Goal: Task Accomplishment & Management: Complete application form

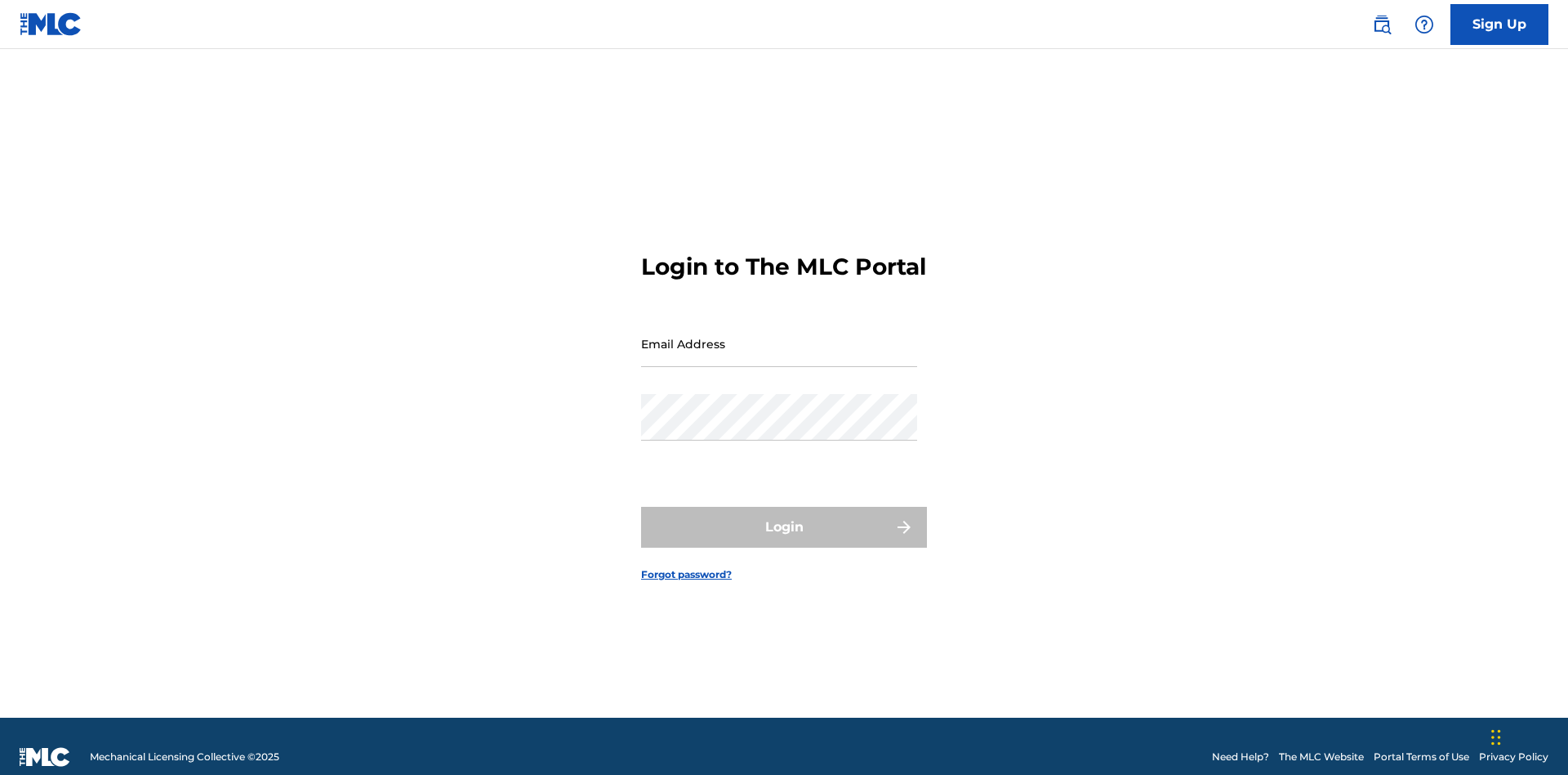
scroll to position [21, 0]
click at [779, 336] on input "Email Address" at bounding box center [779, 343] width 276 height 46
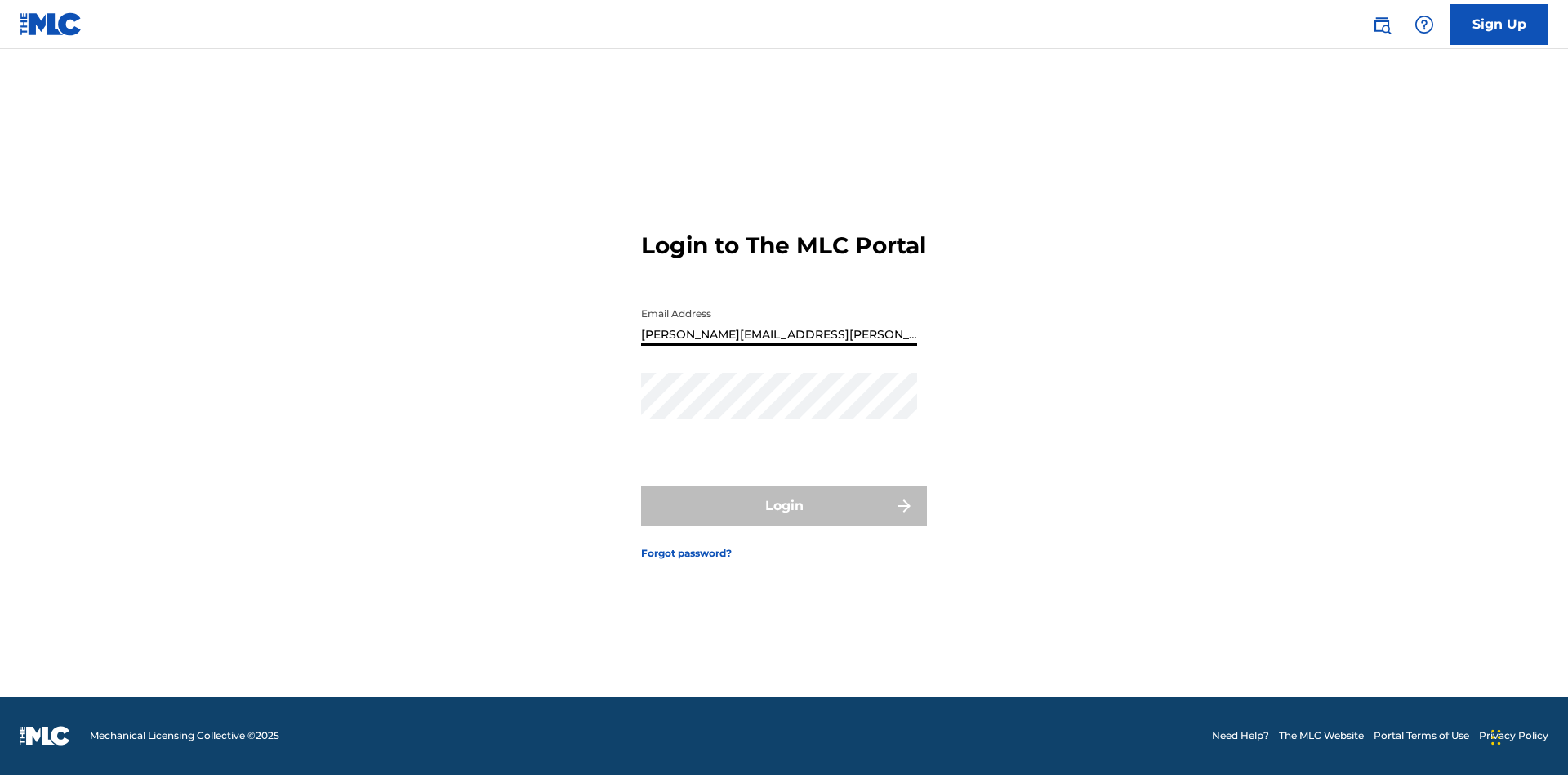
type input "[PERSON_NAME][EMAIL_ADDRESS][PERSON_NAME][DOMAIN_NAME]"
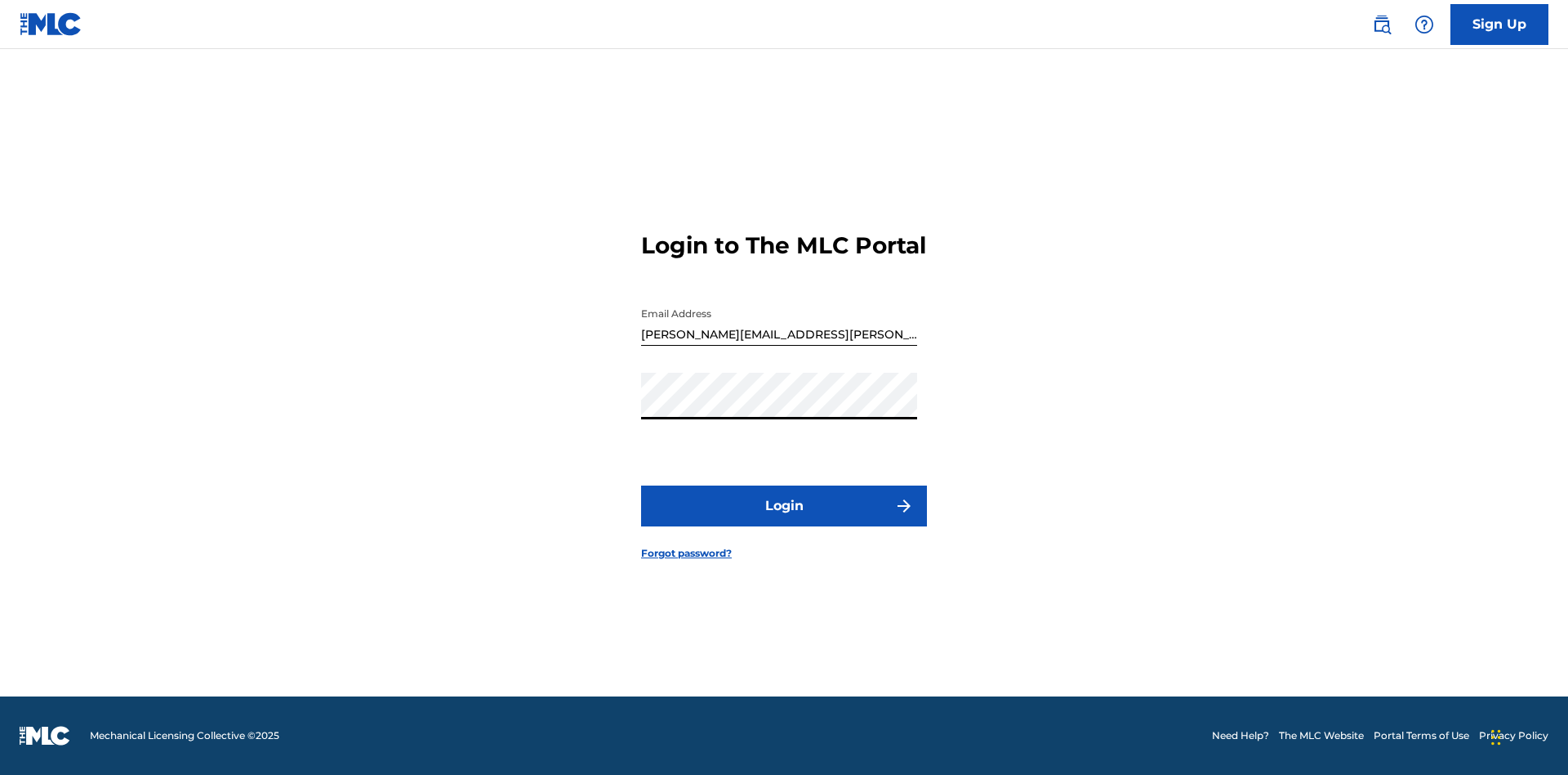
click at [784, 520] on button "Login" at bounding box center [784, 506] width 286 height 41
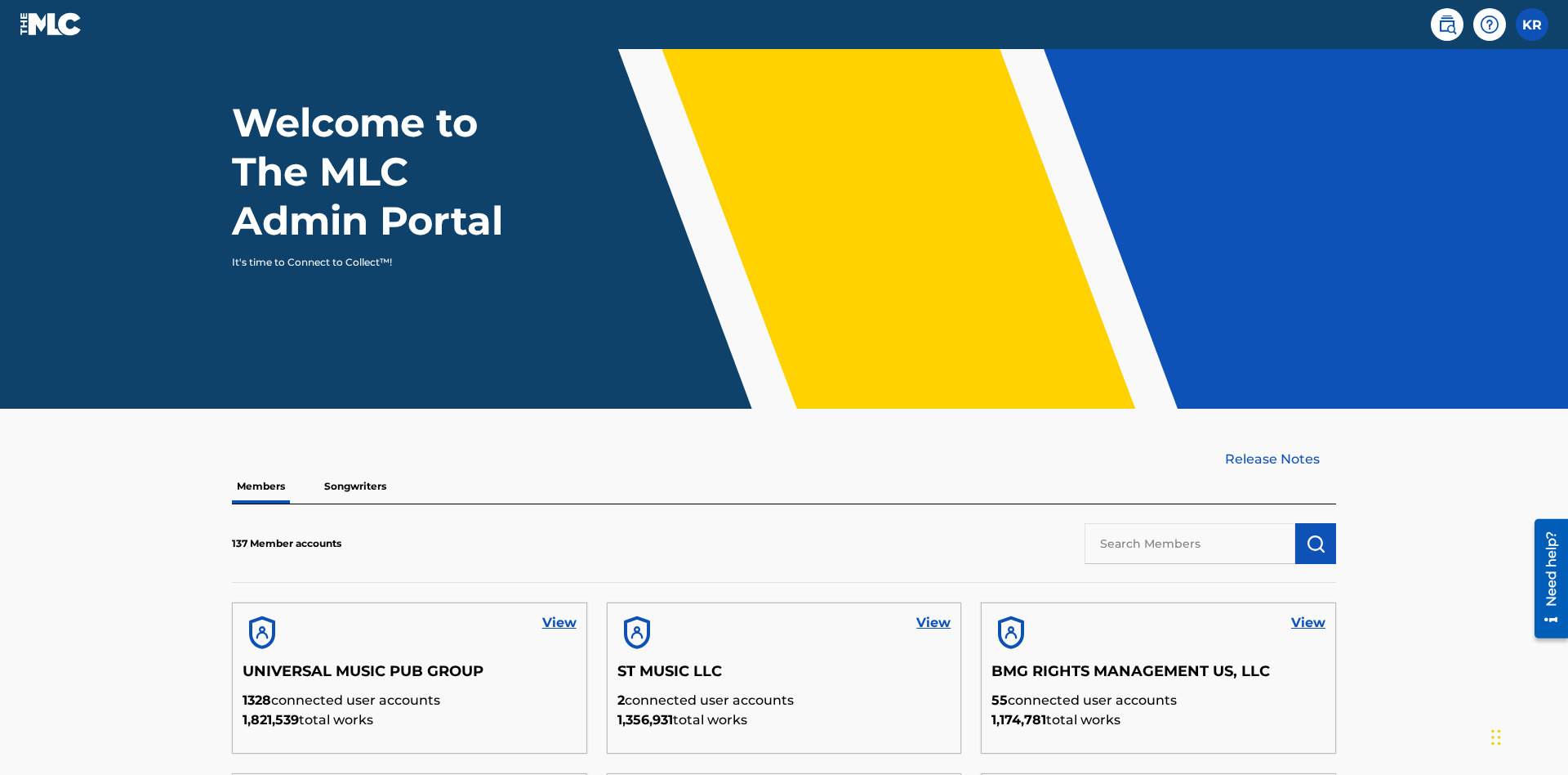
click at [1190, 523] on input "text" at bounding box center [1190, 544] width 211 height 41
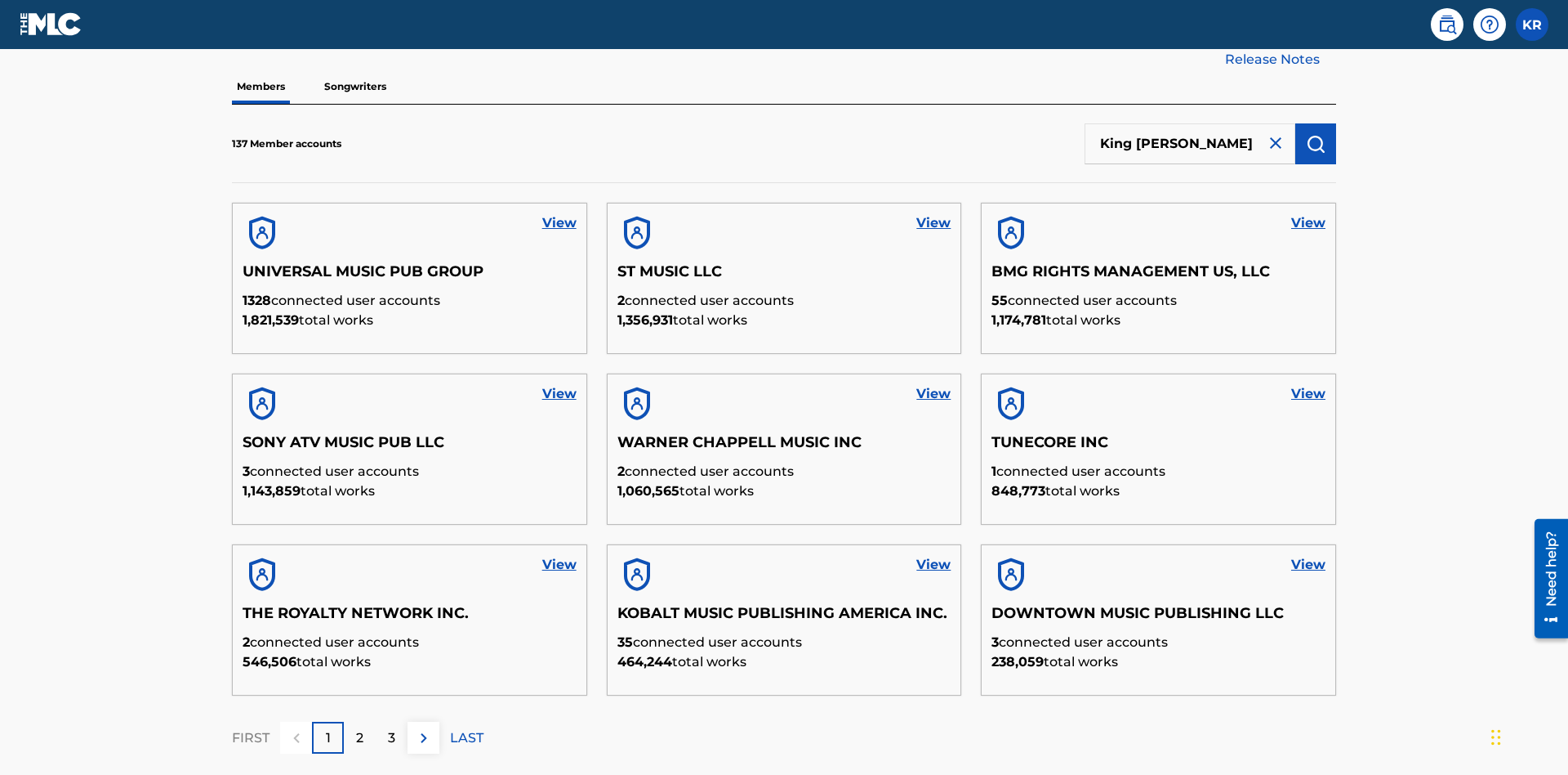
type input "King [PERSON_NAME]"
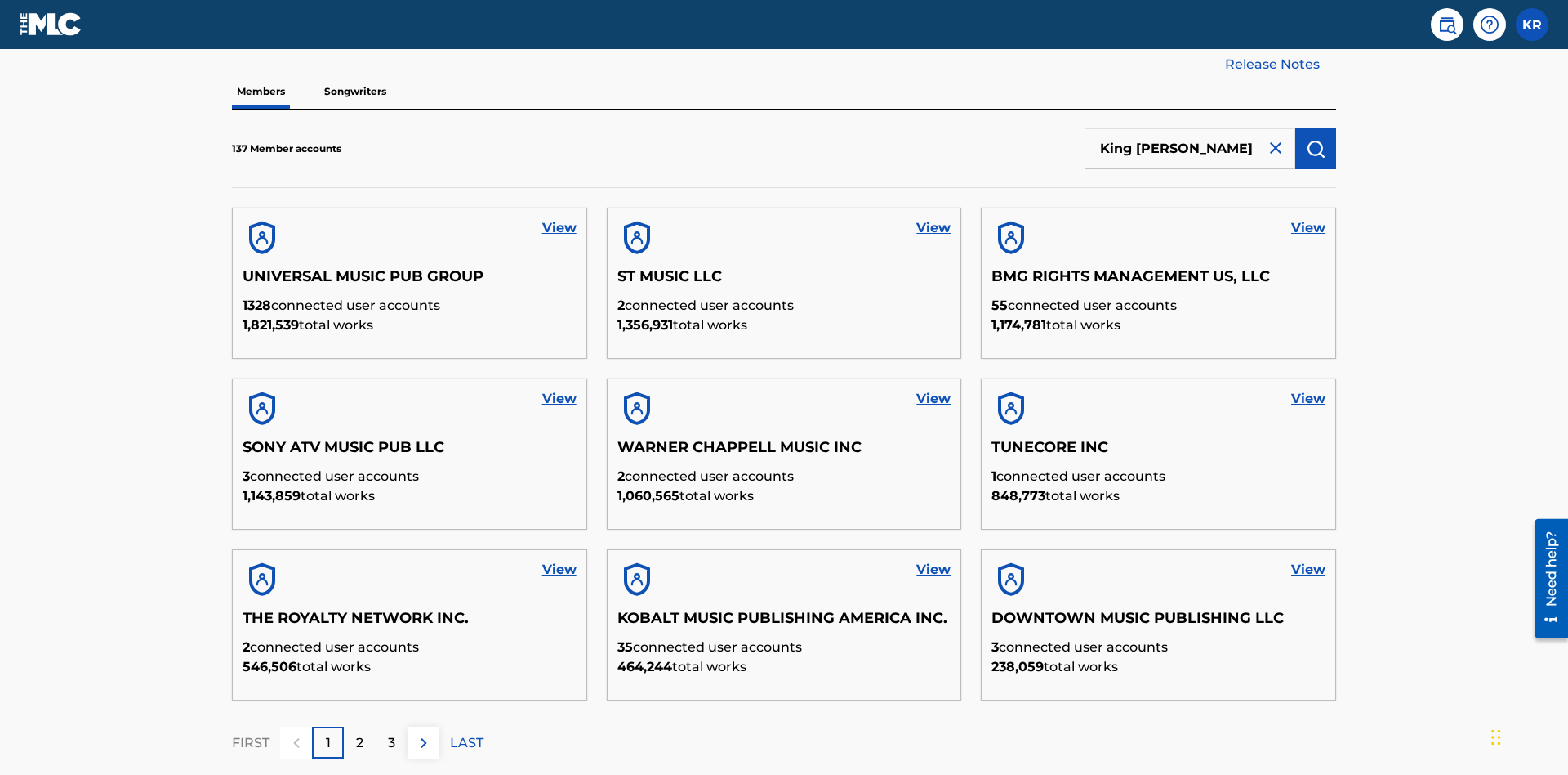
click at [1316, 139] on img "submit" at bounding box center [1316, 149] width 20 height 20
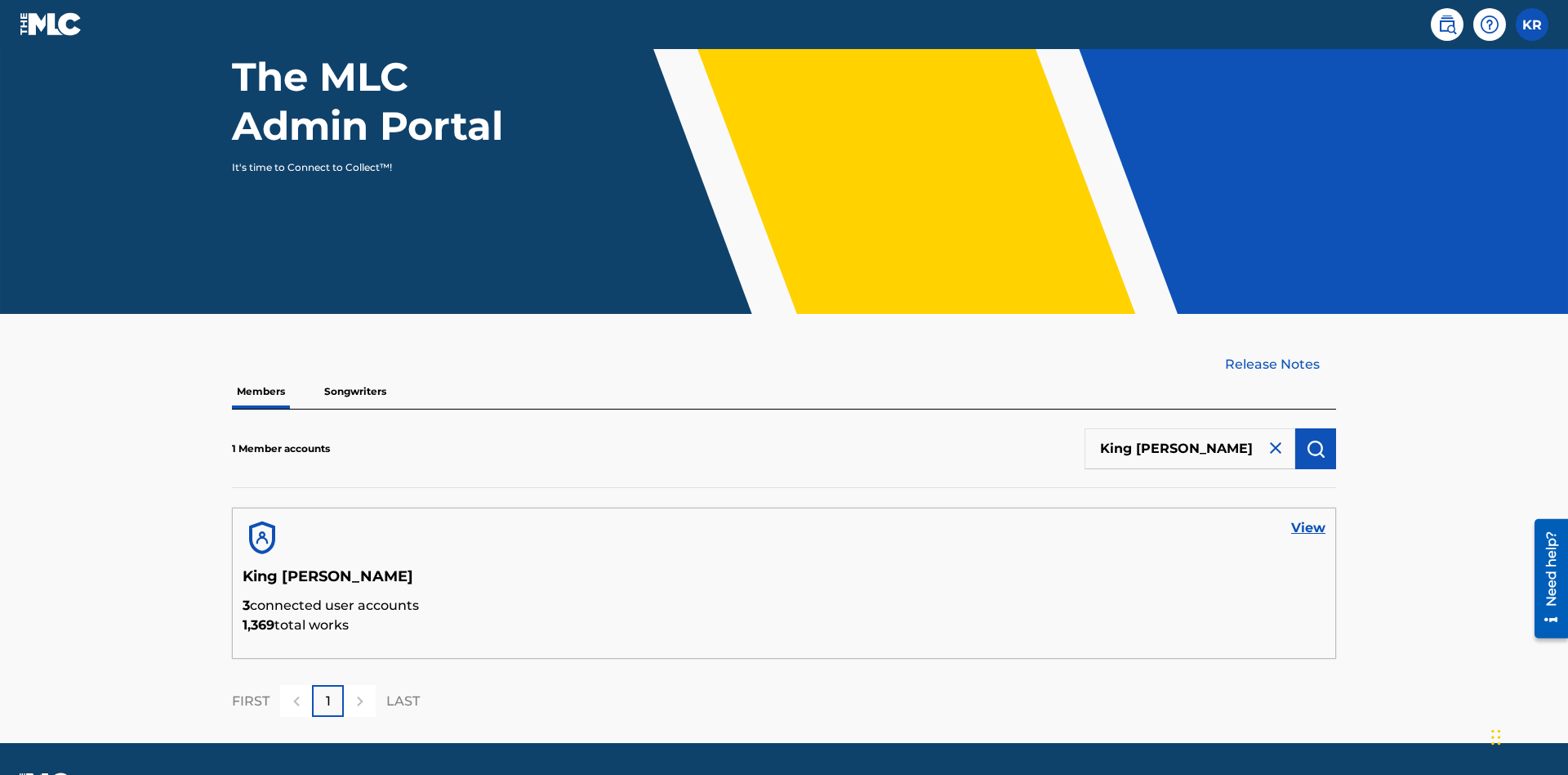
scroll to position [211, 0]
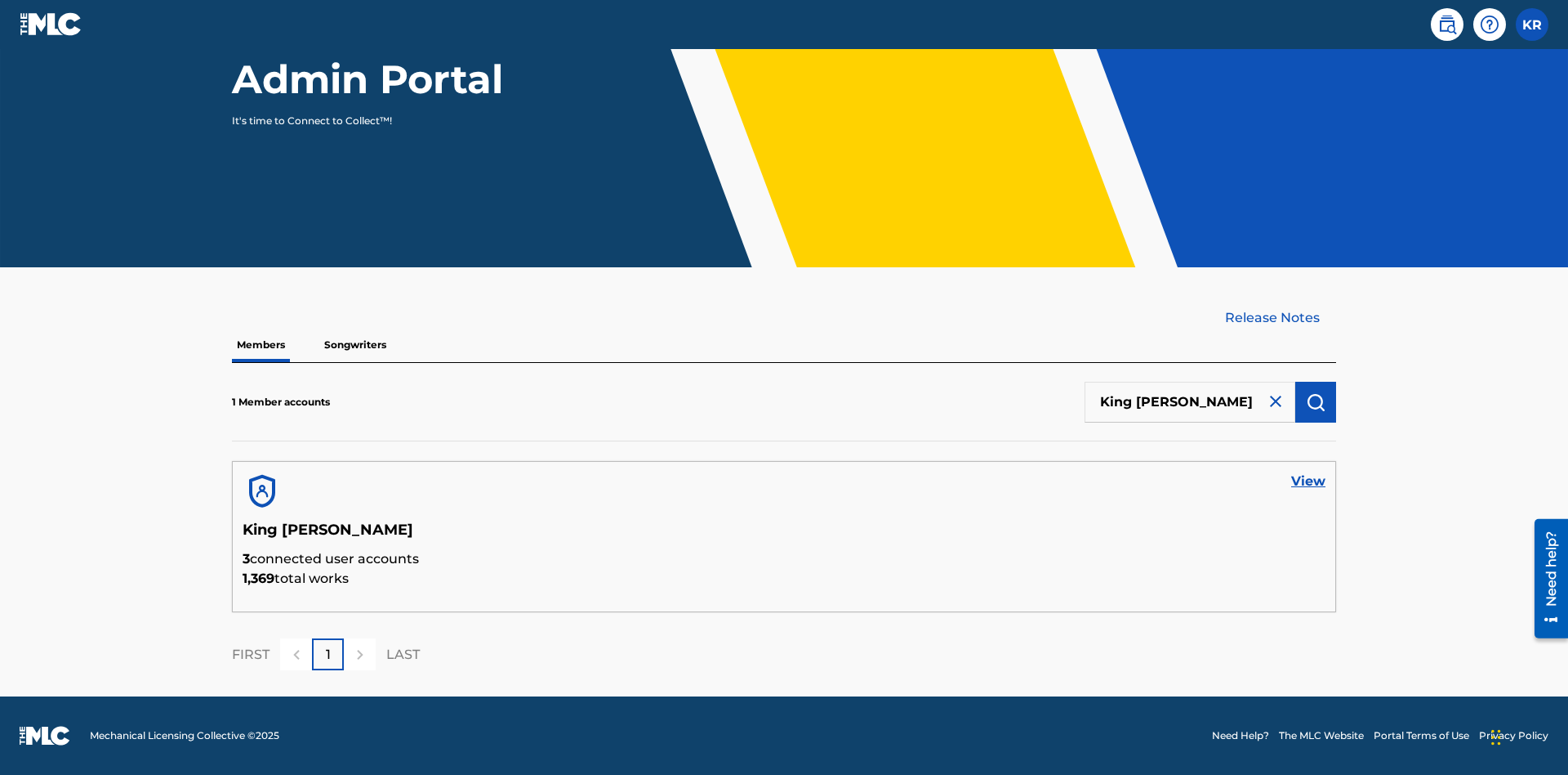
click at [1308, 481] on link "View" at bounding box center [1309, 481] width 35 height 20
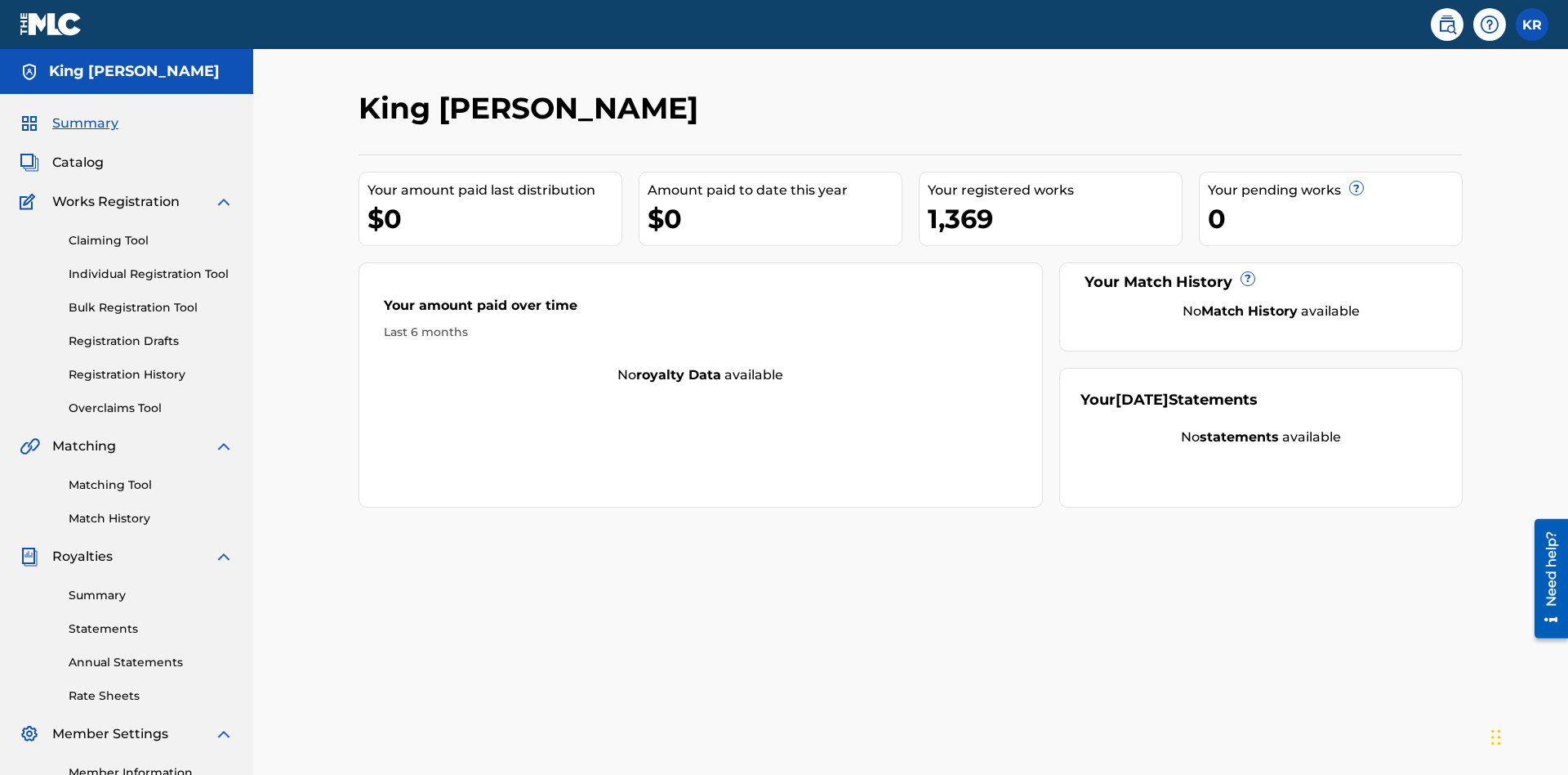
scroll to position [206, 0]
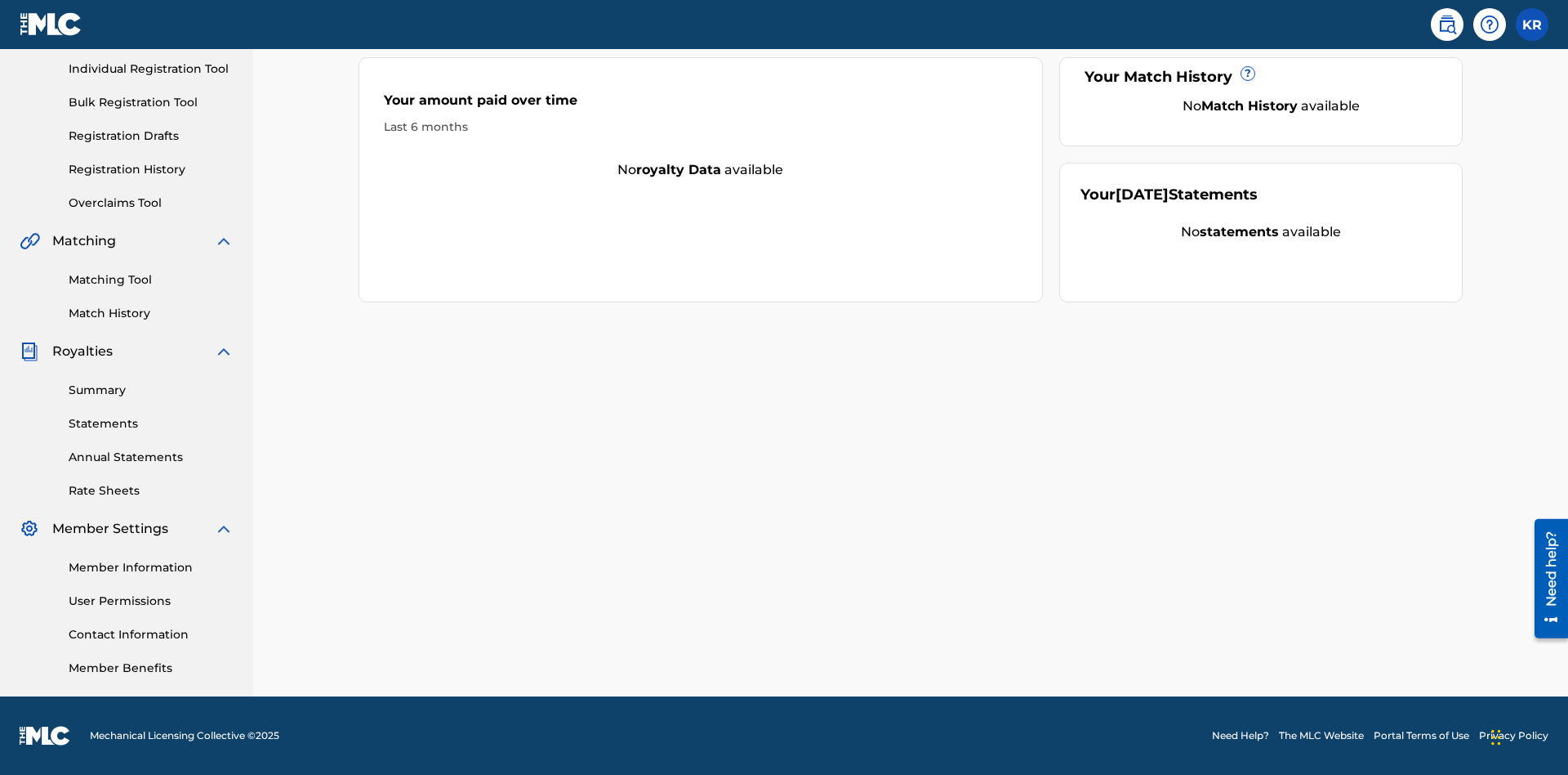
click at [151, 634] on link "Contact Information" at bounding box center [151, 635] width 165 height 17
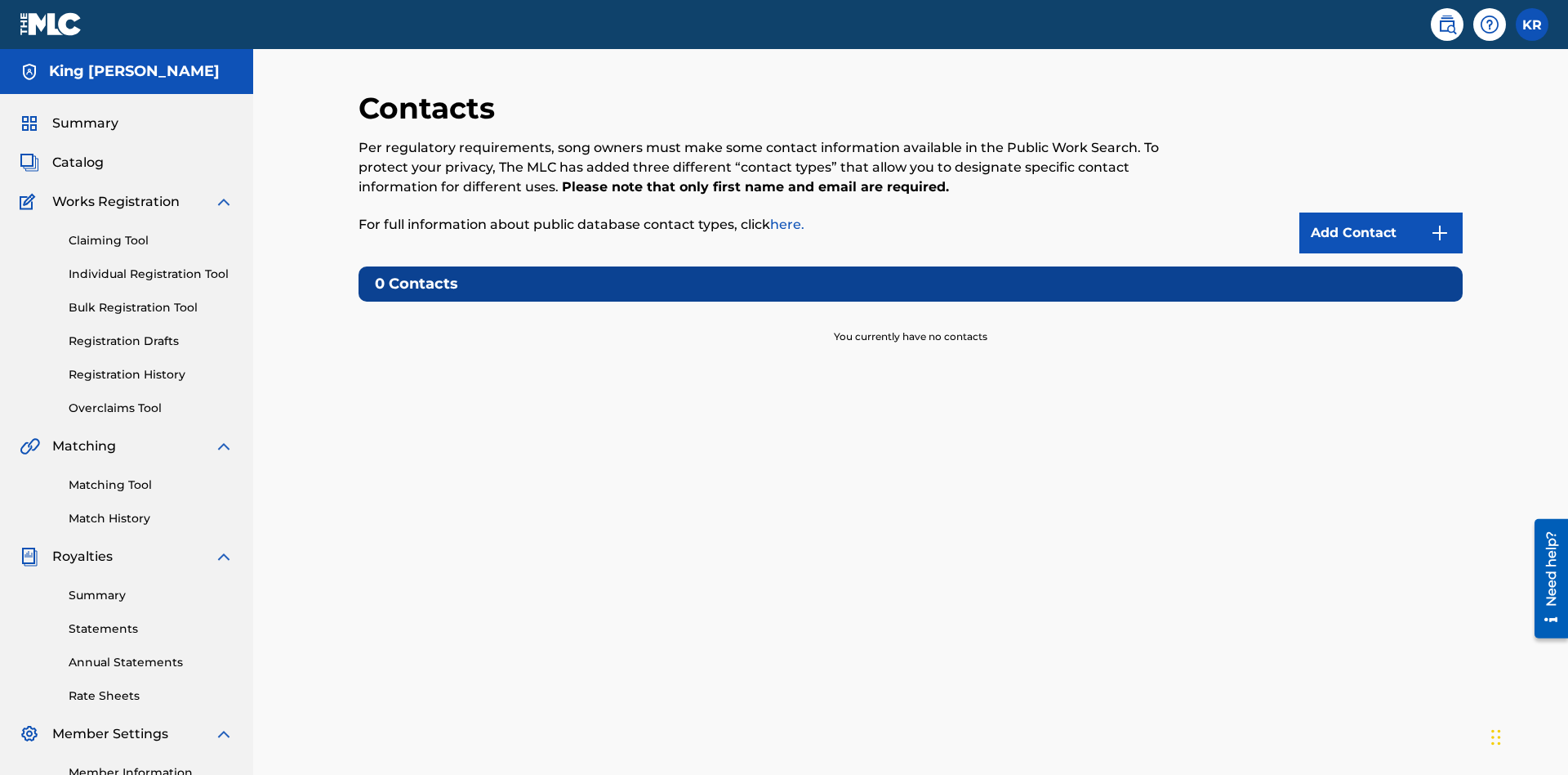
scroll to position [125, 0]
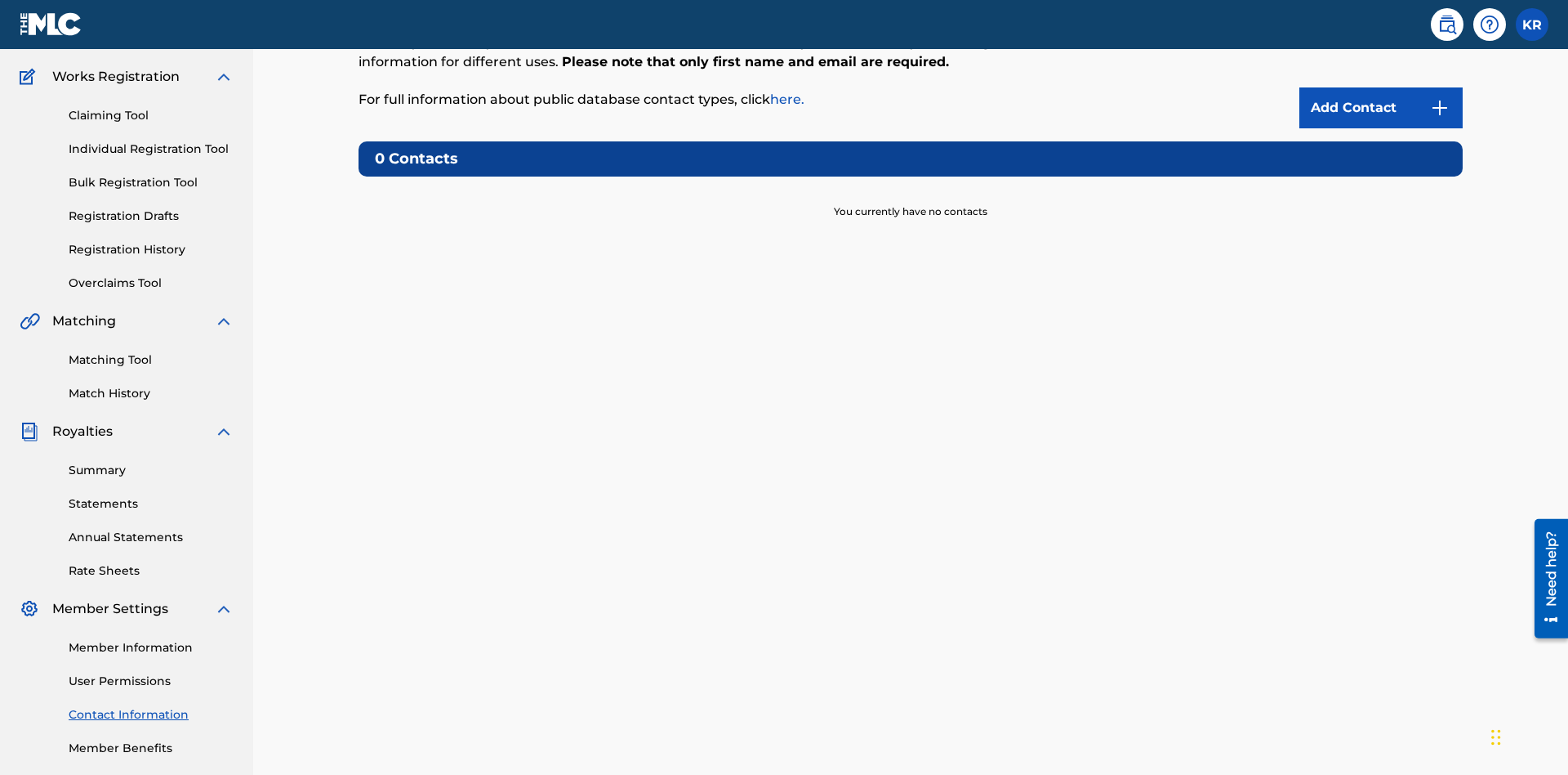
click at [1440, 108] on img at bounding box center [1440, 108] width 20 height 20
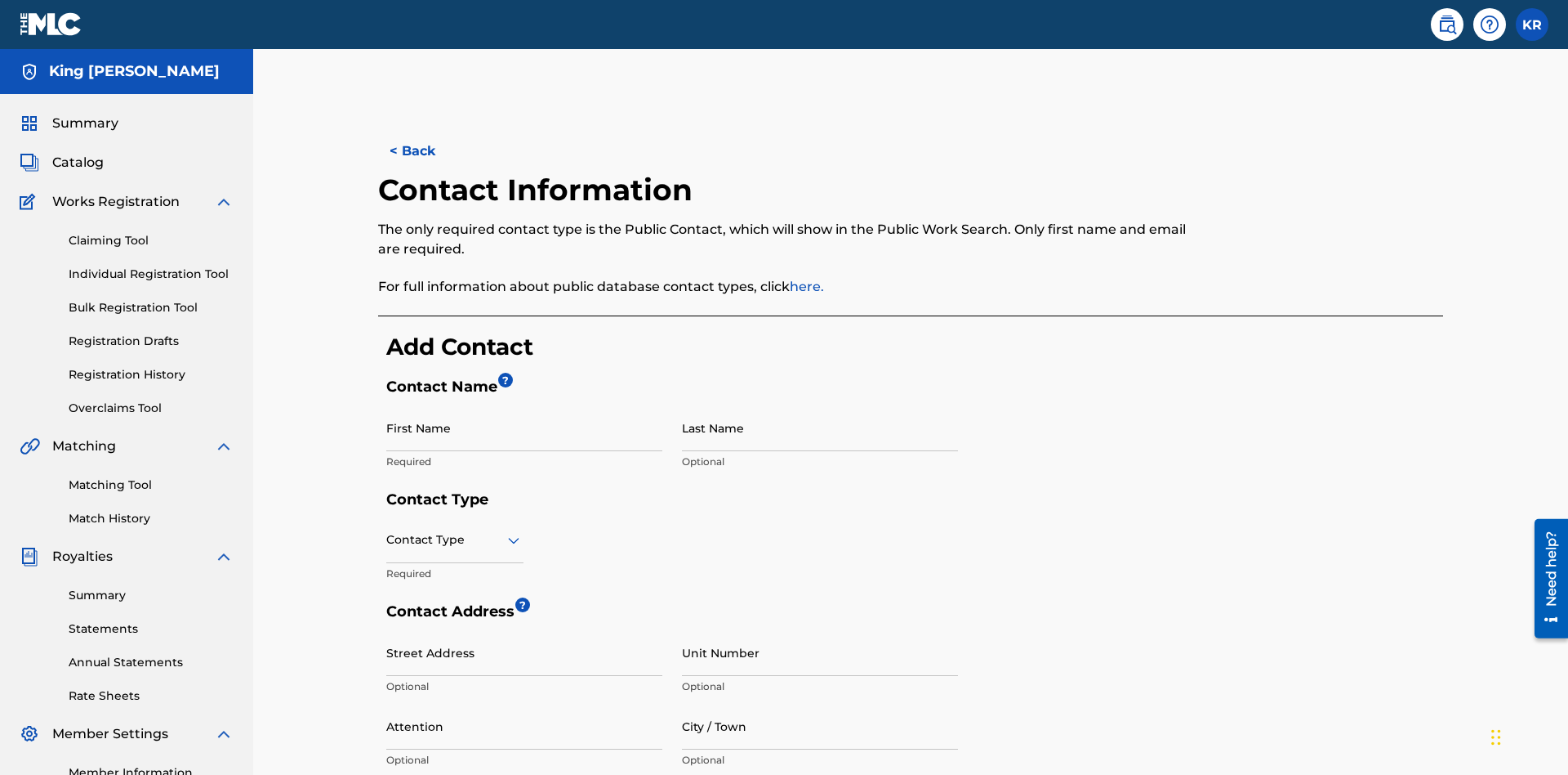
click at [525, 404] on input "First Name" at bounding box center [524, 428] width 276 height 46
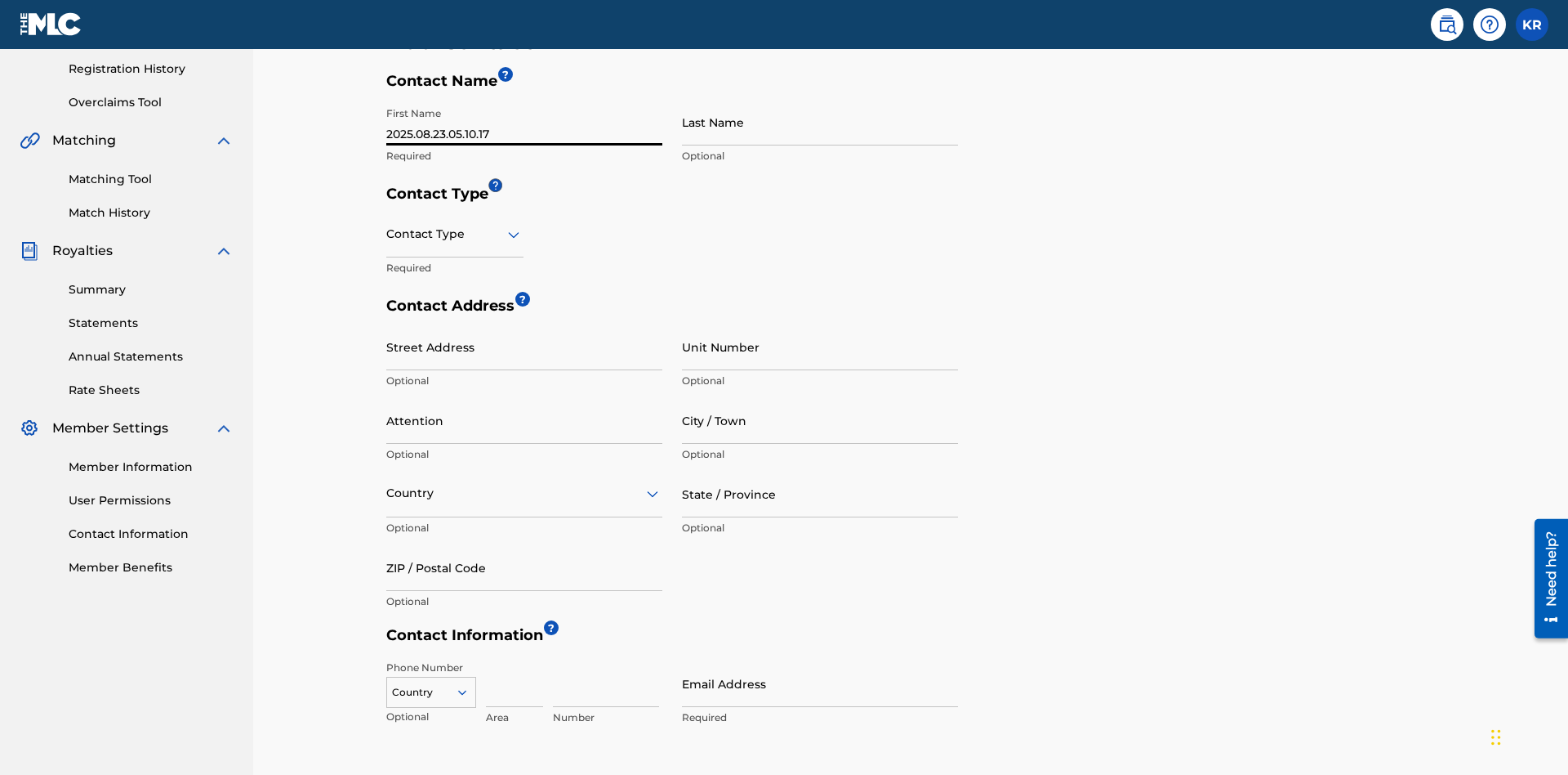
type input "2025.08.23.05.10.17"
click at [820, 122] on input "Last Name" at bounding box center [820, 122] width 276 height 46
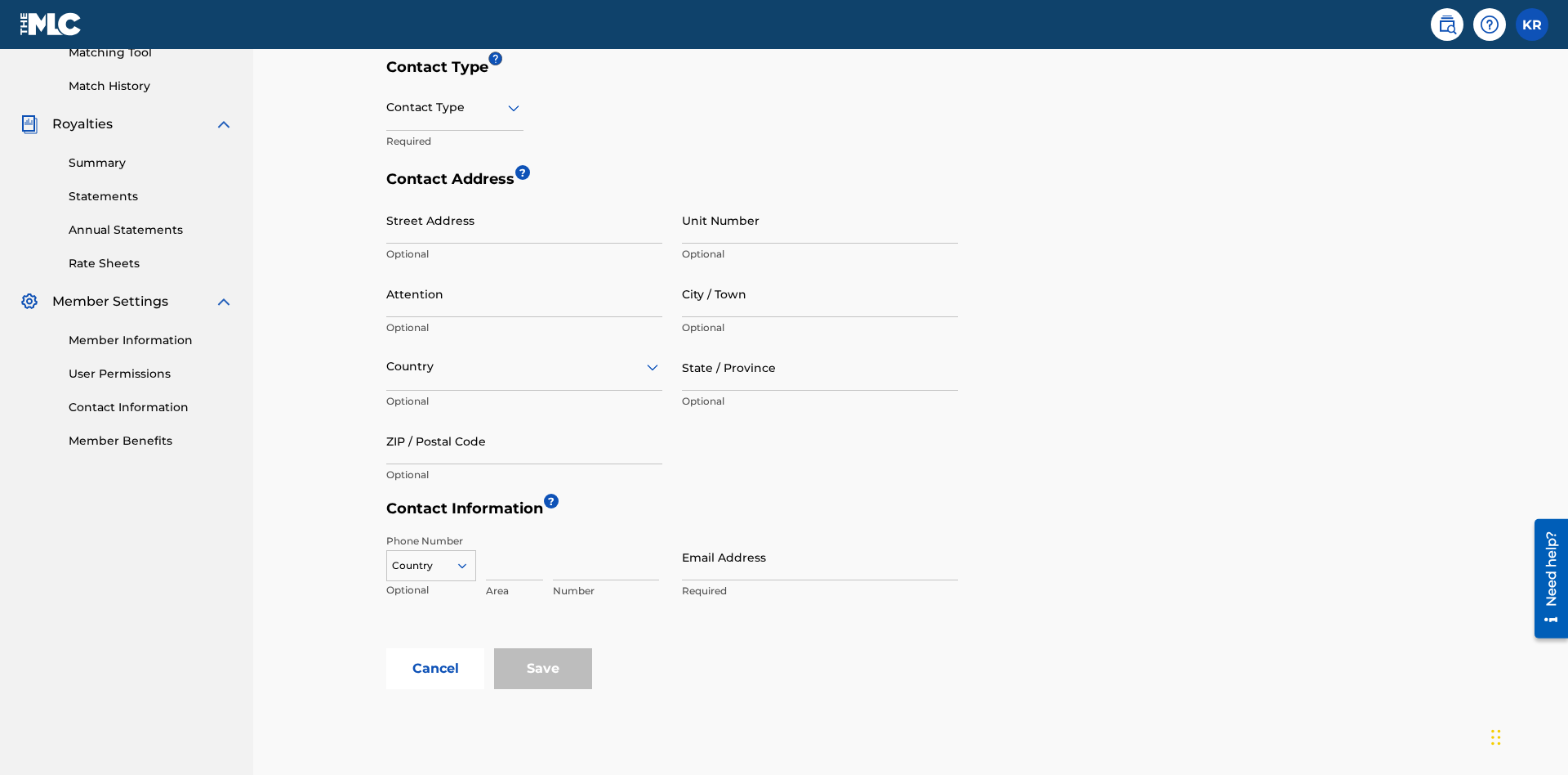
type input "2025.08.23.05.10.17"
click at [387, 107] on input "text" at bounding box center [388, 107] width 3 height 17
click at [455, 222] on div "Legal" at bounding box center [454, 223] width 135 height 37
click at [820, 271] on input "City / Town" at bounding box center [820, 294] width 276 height 46
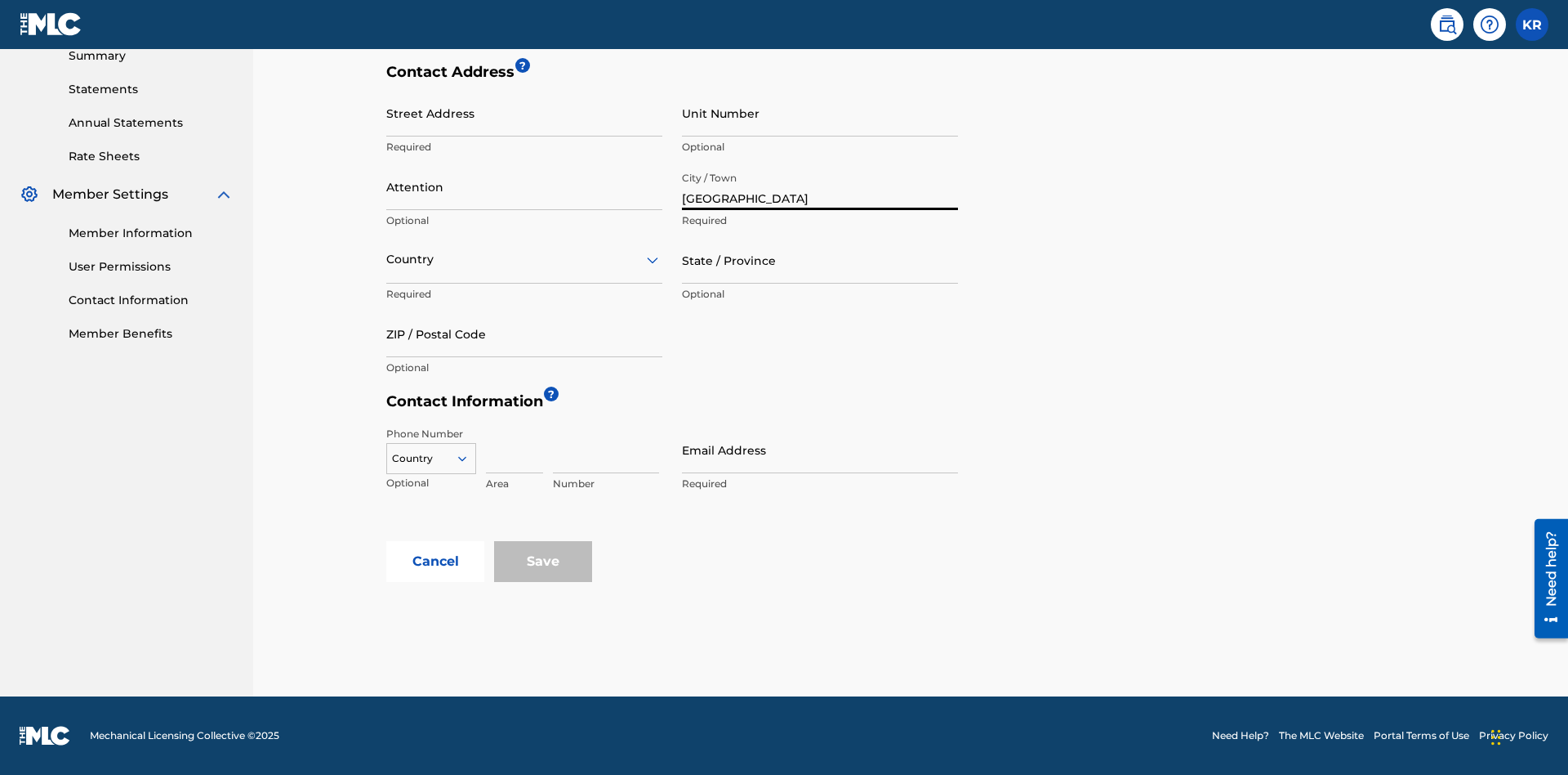
type input "[GEOGRAPHIC_DATA]"
click at [525, 122] on input "Street Address" at bounding box center [524, 113] width 276 height 46
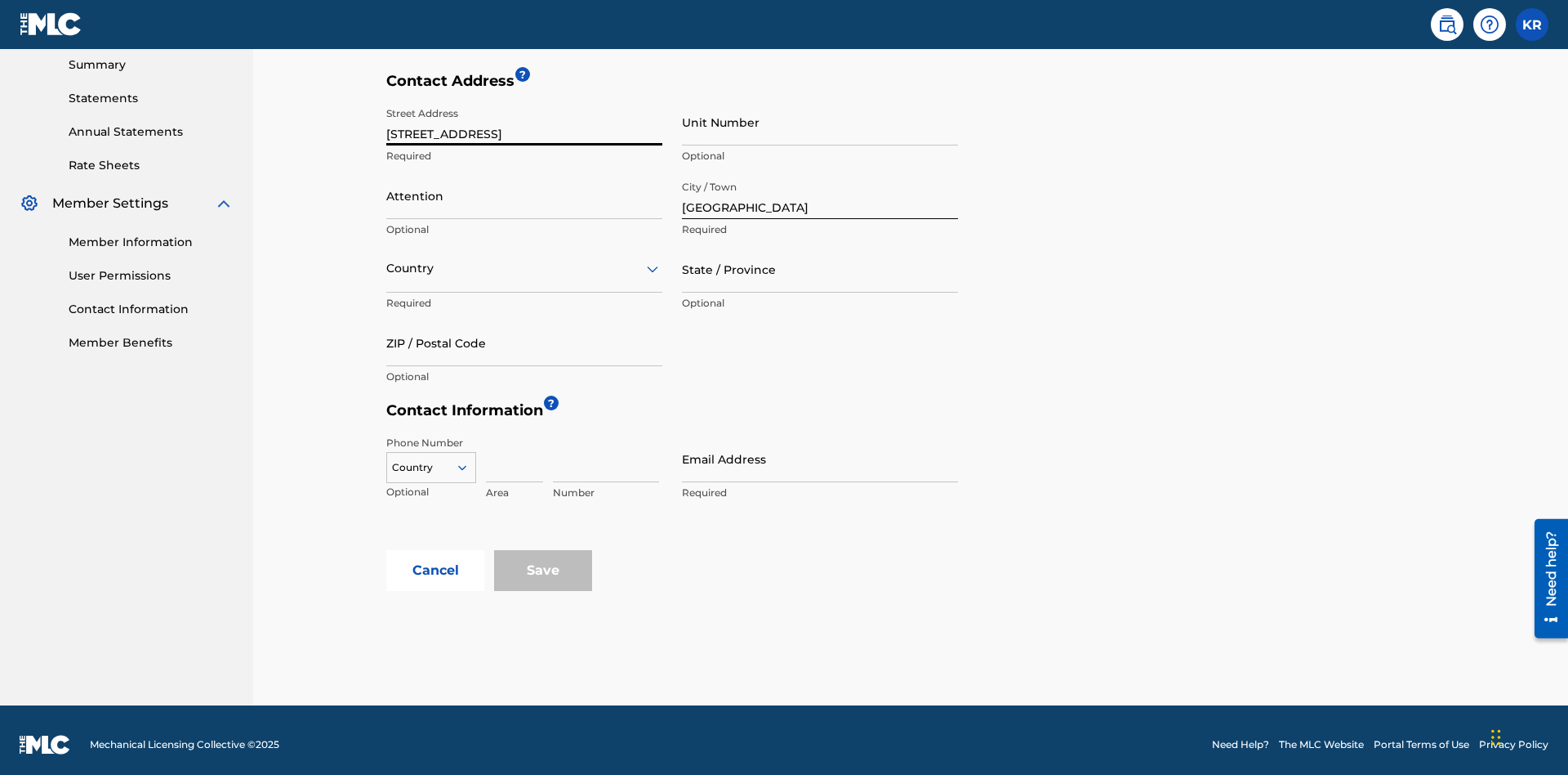
type input "[STREET_ADDRESS]"
click at [820, 122] on input "Unit Number" at bounding box center [820, 122] width 276 height 46
type input "3B"
click at [525, 187] on input "Attention" at bounding box center [524, 196] width 276 height 46
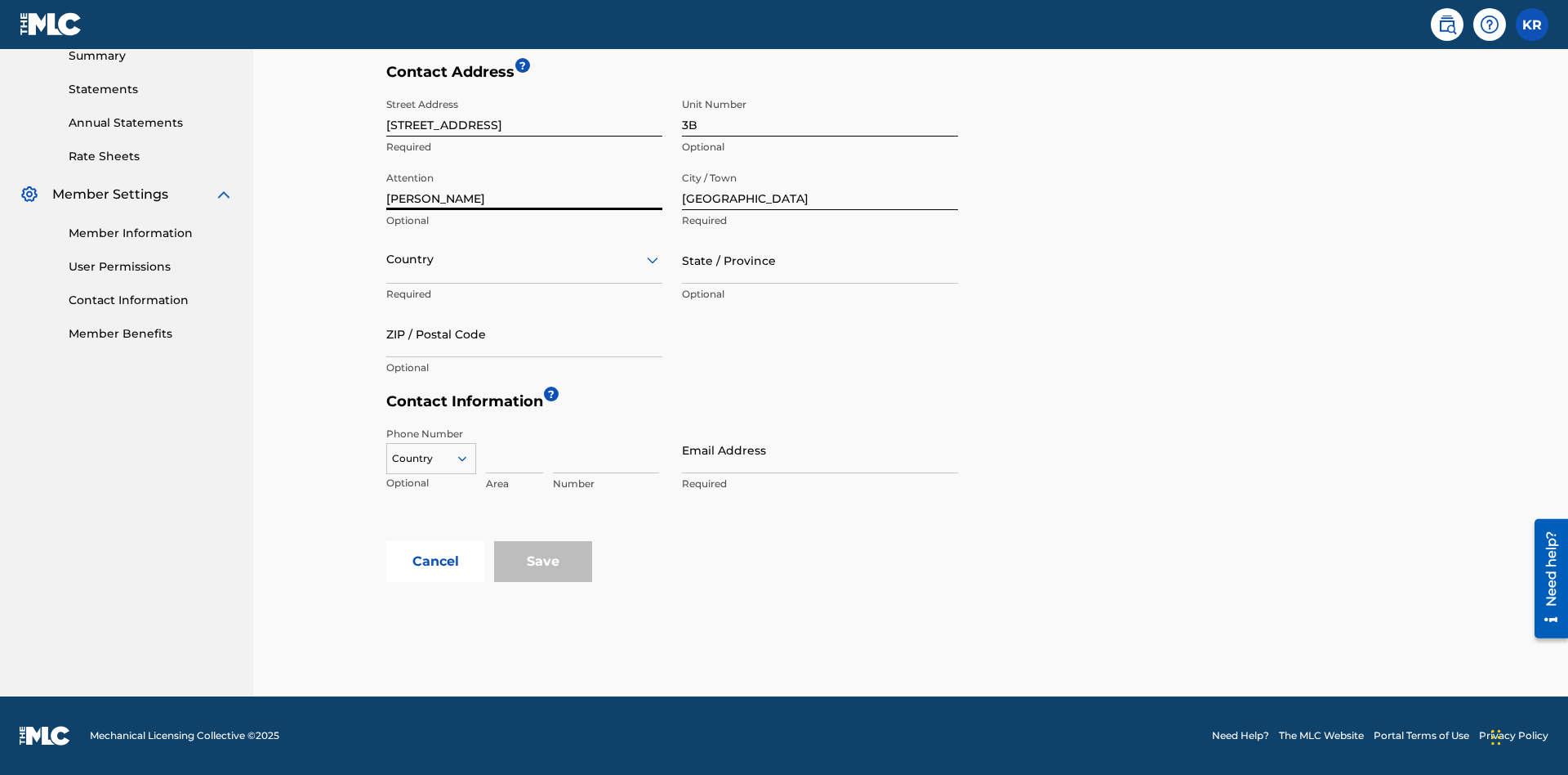
type input "[PERSON_NAME]"
click at [387, 259] on input "text" at bounding box center [388, 259] width 3 height 17
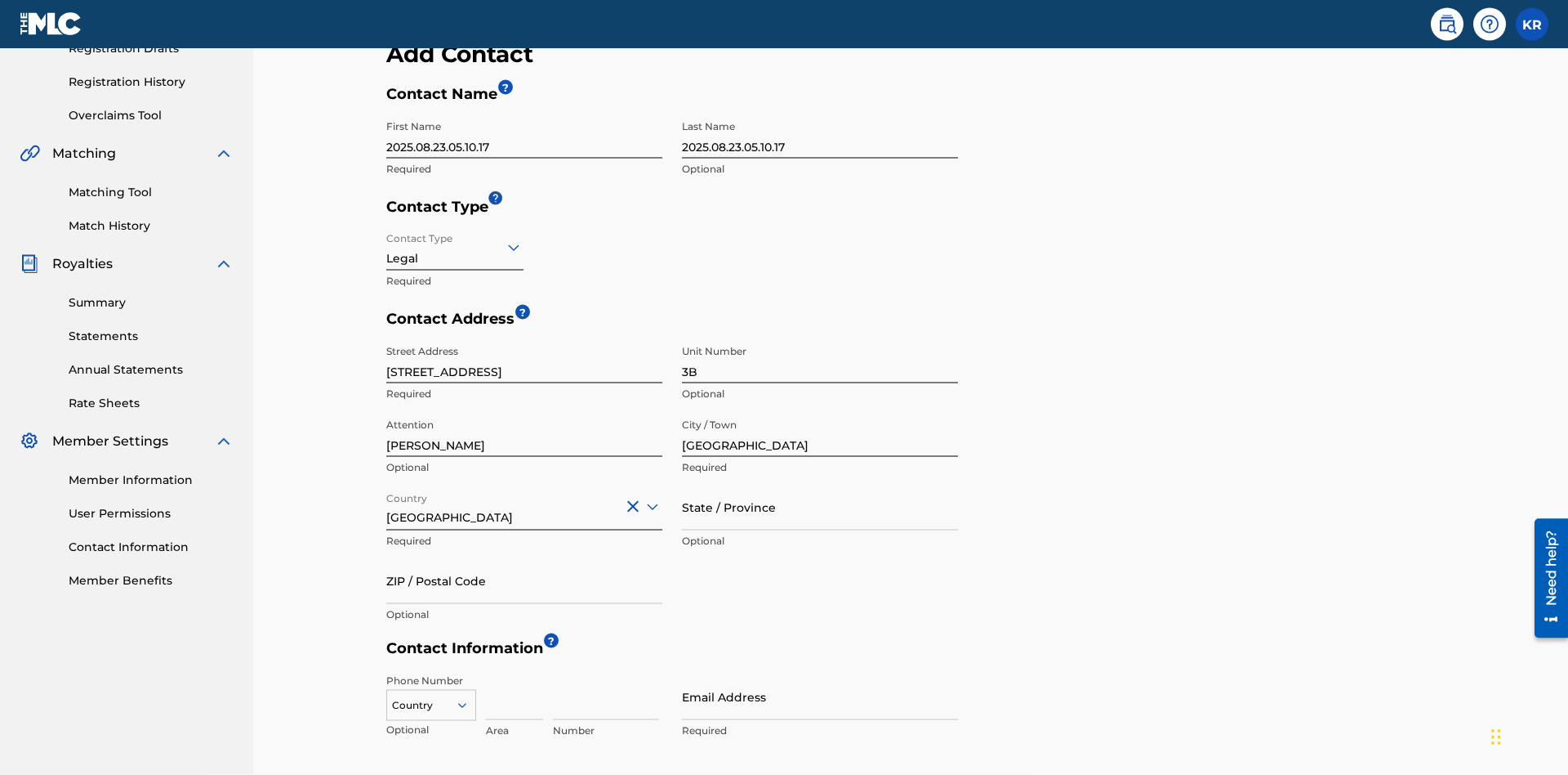
click at [820, 484] on input "State / Province" at bounding box center [820, 507] width 276 height 46
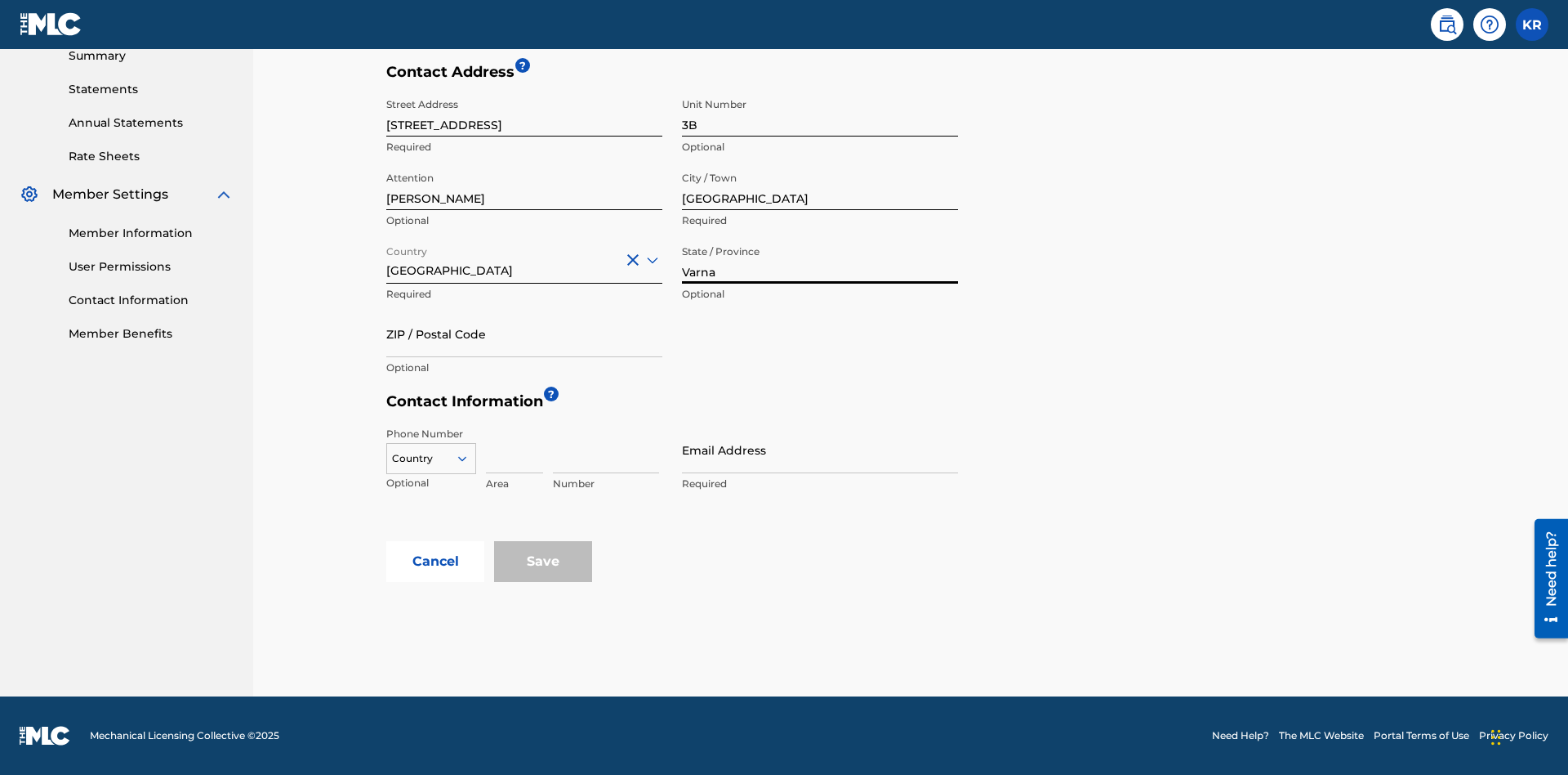
type input "Varna"
click at [525, 333] on input "ZIP / Postal Code" at bounding box center [524, 333] width 276 height 46
type input "V5X 2Z9"
click at [469, 459] on icon at bounding box center [463, 459] width 15 height 15
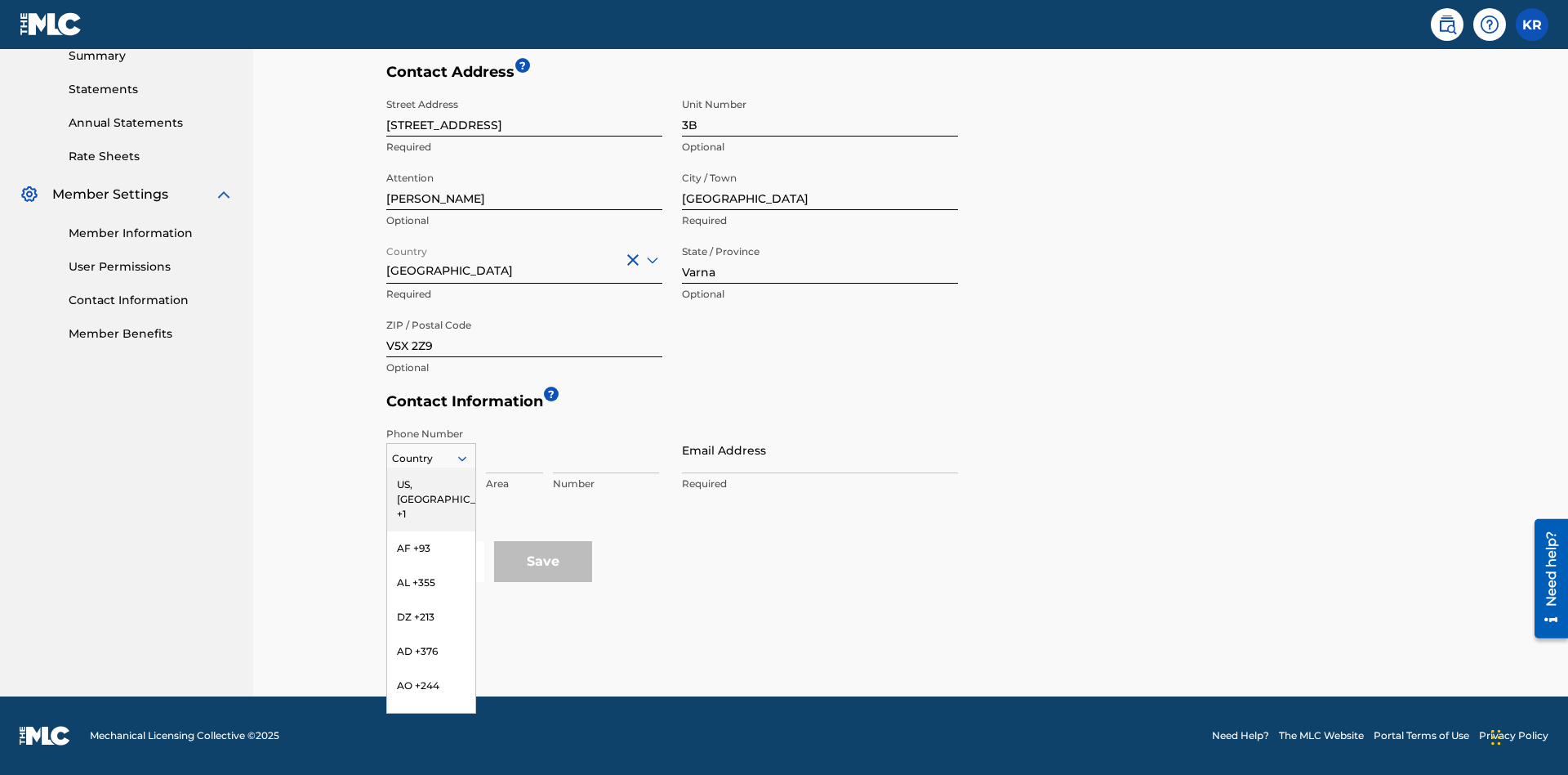
click at [431, 484] on div "US, [GEOGRAPHIC_DATA] +1" at bounding box center [431, 499] width 88 height 64
click at [515, 450] on input at bounding box center [514, 450] width 57 height 46
type input "202"
click at [606, 450] on input at bounding box center [605, 450] width 106 height 46
type input "1234567"
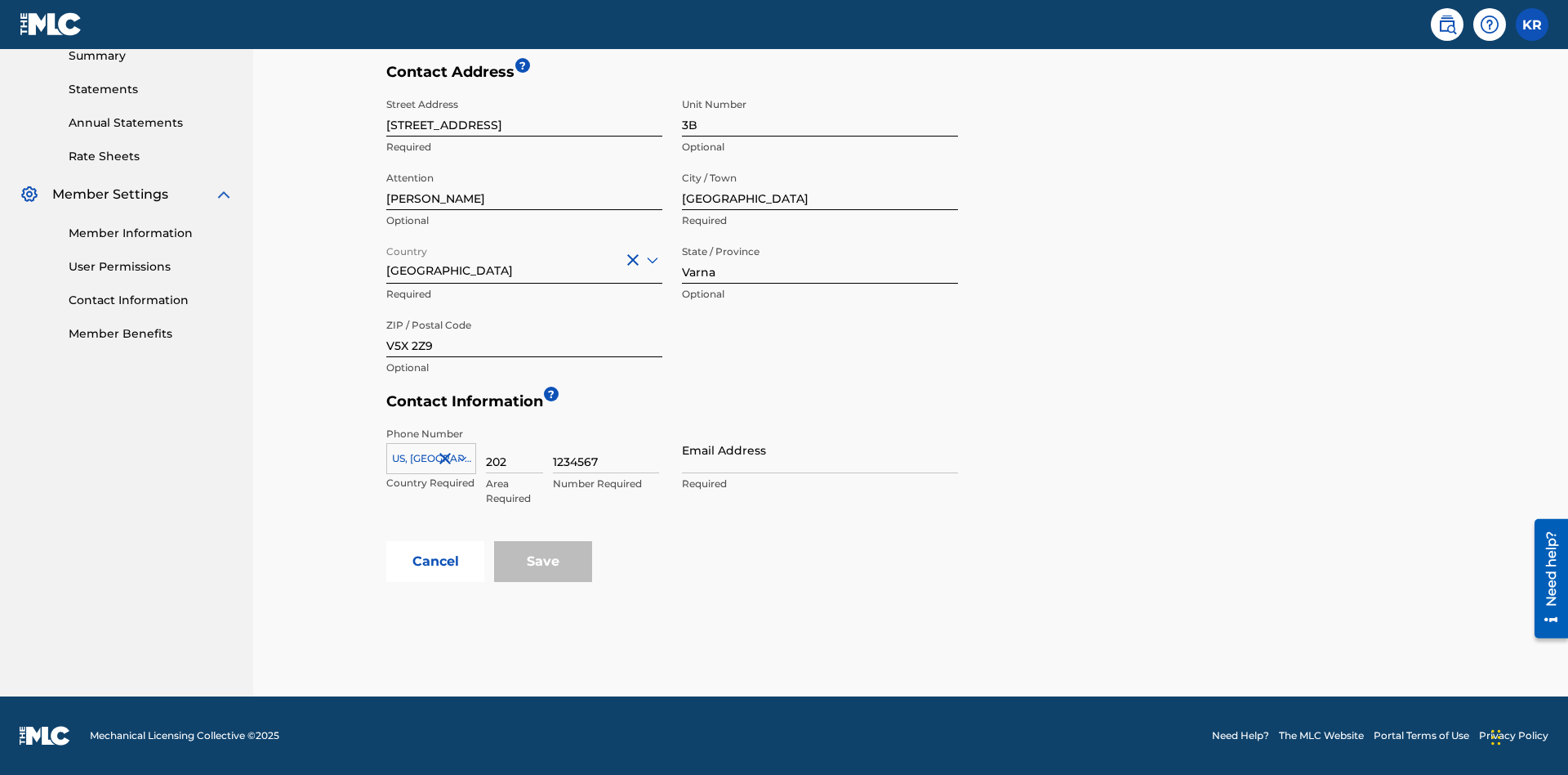
click at [820, 450] on input "Email Address" at bounding box center [820, 450] width 276 height 46
type input "[EMAIL_ADDRESS][DOMAIN_NAME]"
click at [436, 561] on button "Cancel" at bounding box center [435, 562] width 98 height 41
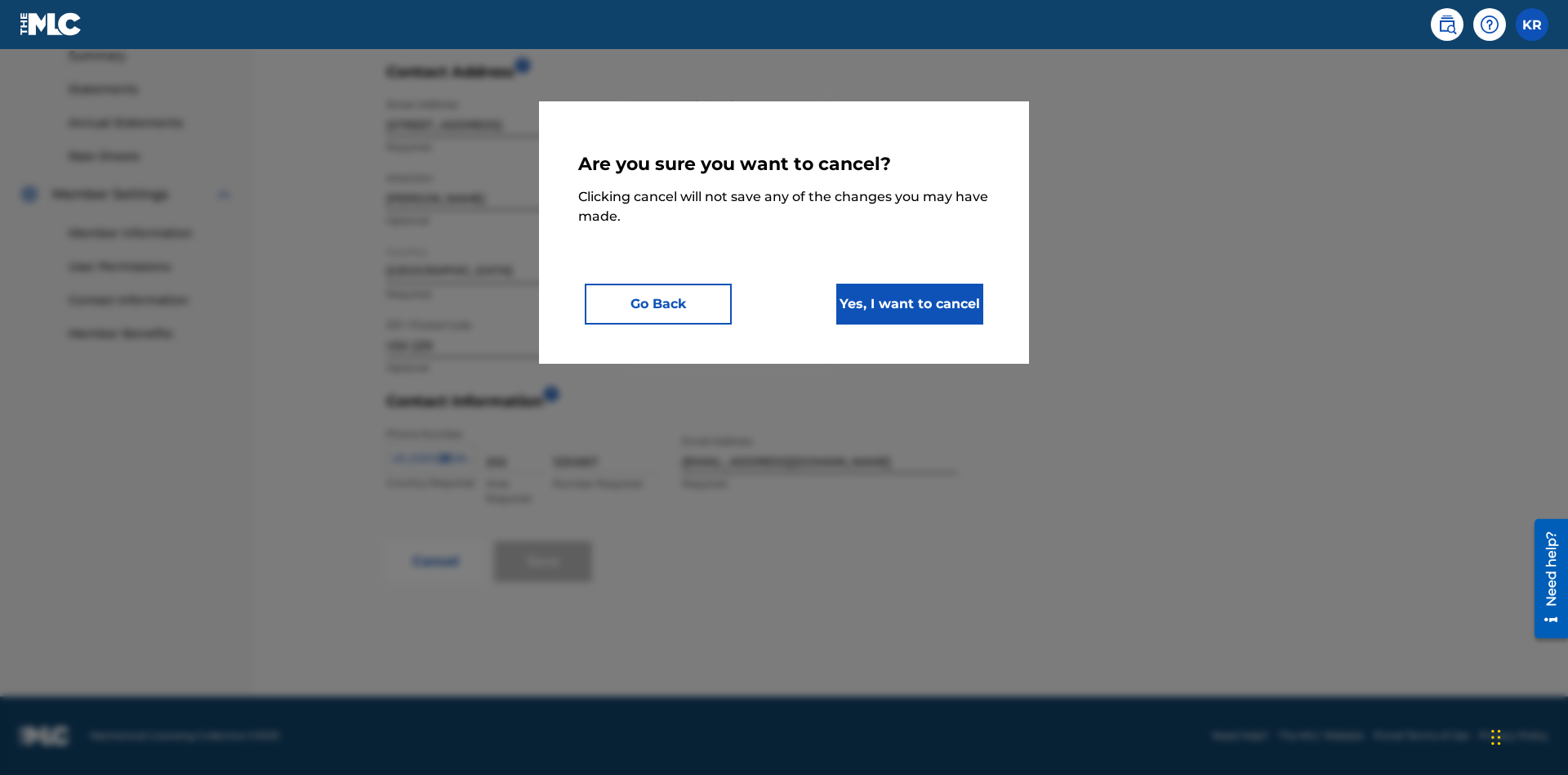
click at [910, 303] on button "Yes, I want to cancel" at bounding box center [910, 305] width 147 height 41
